Goal: Check status

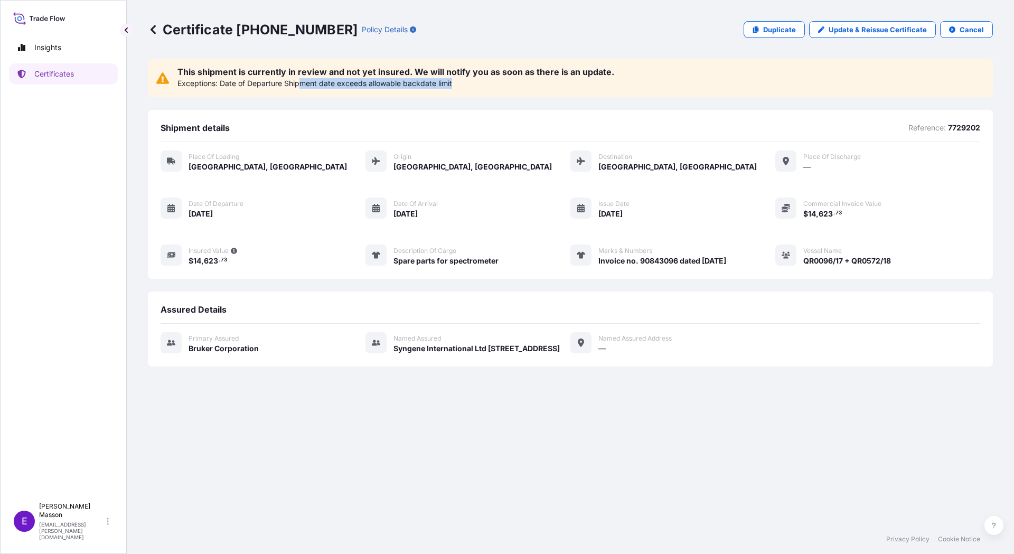
drag, startPoint x: 301, startPoint y: 85, endPoint x: 498, endPoint y: 92, distance: 197.7
click at [498, 92] on div "This shipment is currently in review and not yet insured. We will notify you as…" at bounding box center [570, 78] width 845 height 38
drag, startPoint x: 498, startPoint y: 92, endPoint x: 487, endPoint y: 90, distance: 11.3
click at [487, 90] on div "This shipment is currently in review and not yet insured. We will notify you as…" at bounding box center [570, 78] width 845 height 38
click at [104, 535] on p "[EMAIL_ADDRESS][PERSON_NAME][DOMAIN_NAME]" at bounding box center [72, 530] width 66 height 19
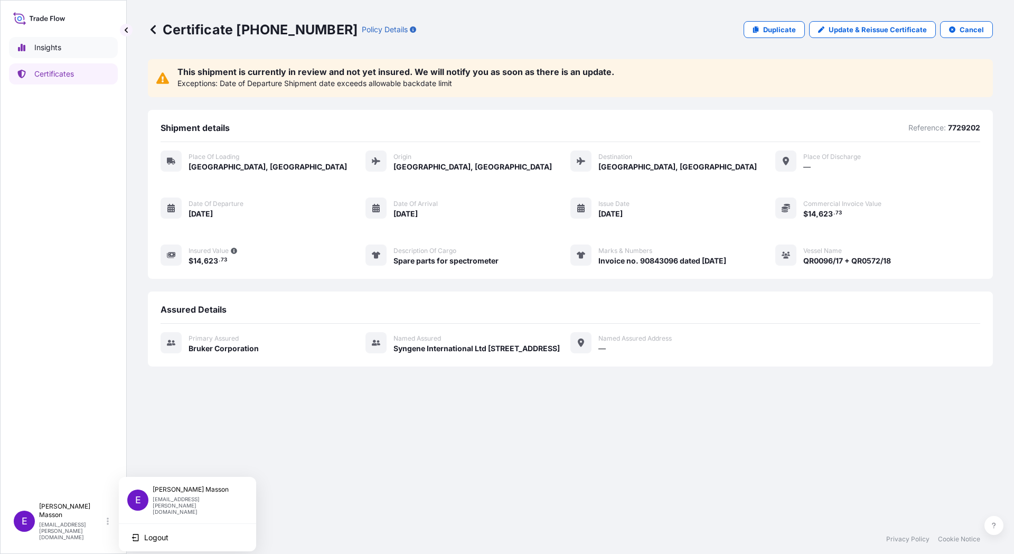
click at [49, 52] on p "Insights" at bounding box center [47, 47] width 27 height 11
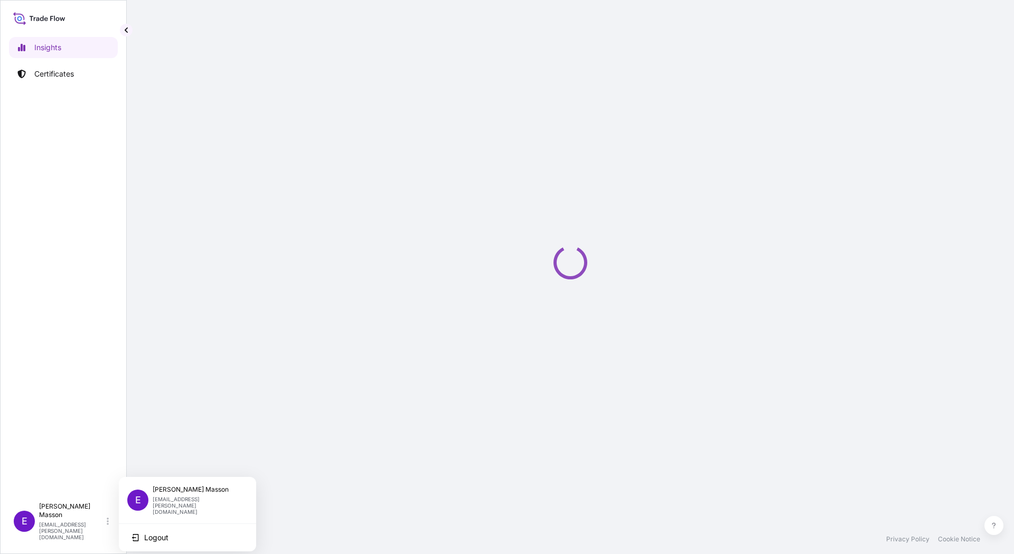
select select "2025"
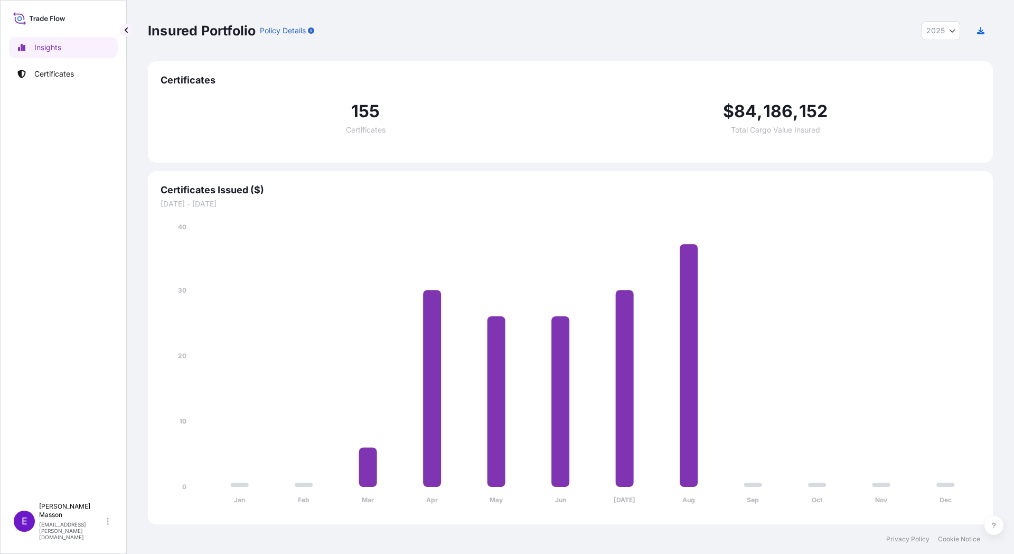
click at [276, 30] on p "Policy Details" at bounding box center [283, 30] width 46 height 11
click at [54, 63] on div "Insights Certificates" at bounding box center [63, 262] width 109 height 470
click at [54, 64] on link "Certificates" at bounding box center [63, 73] width 109 height 21
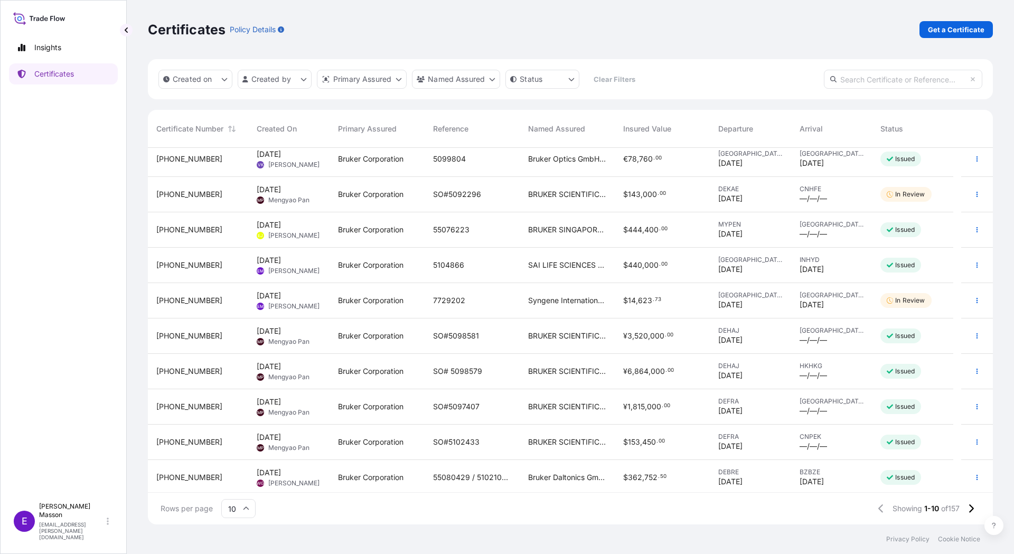
scroll to position [10, 0]
